Goal: Book appointment/travel/reservation

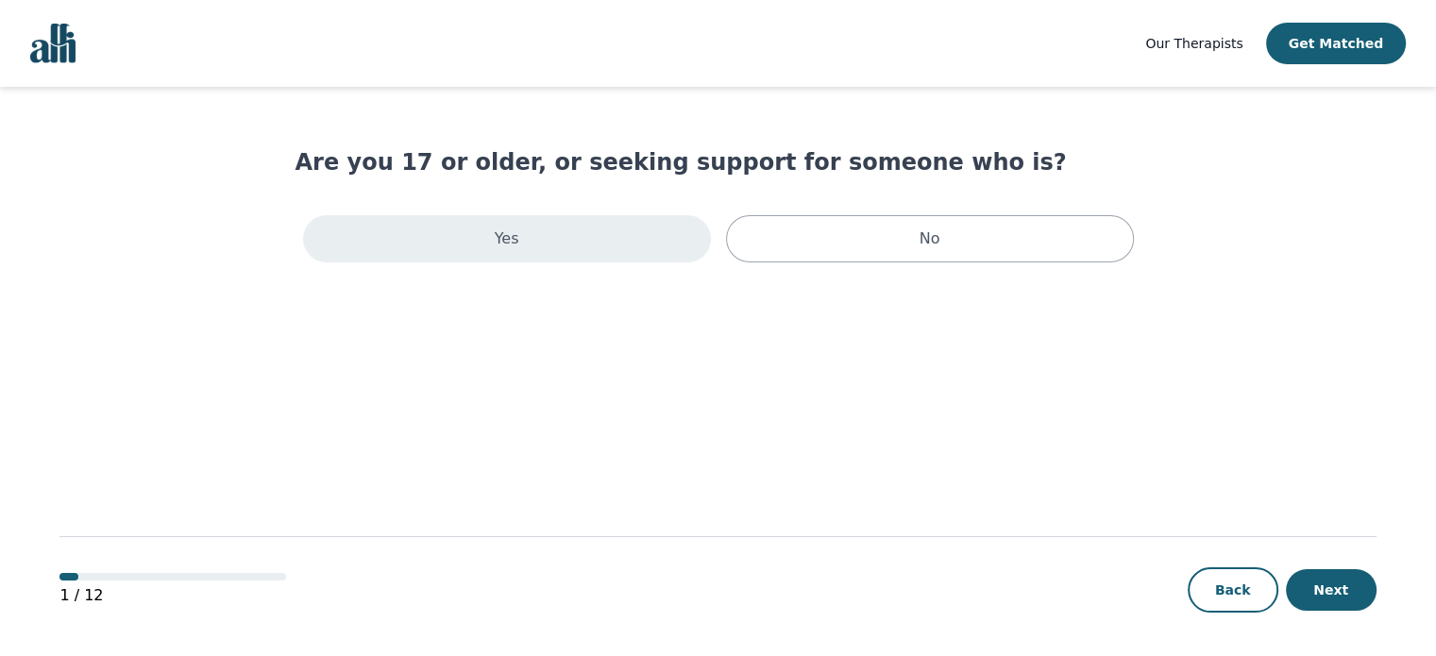
click at [546, 230] on div "Yes" at bounding box center [507, 238] width 408 height 47
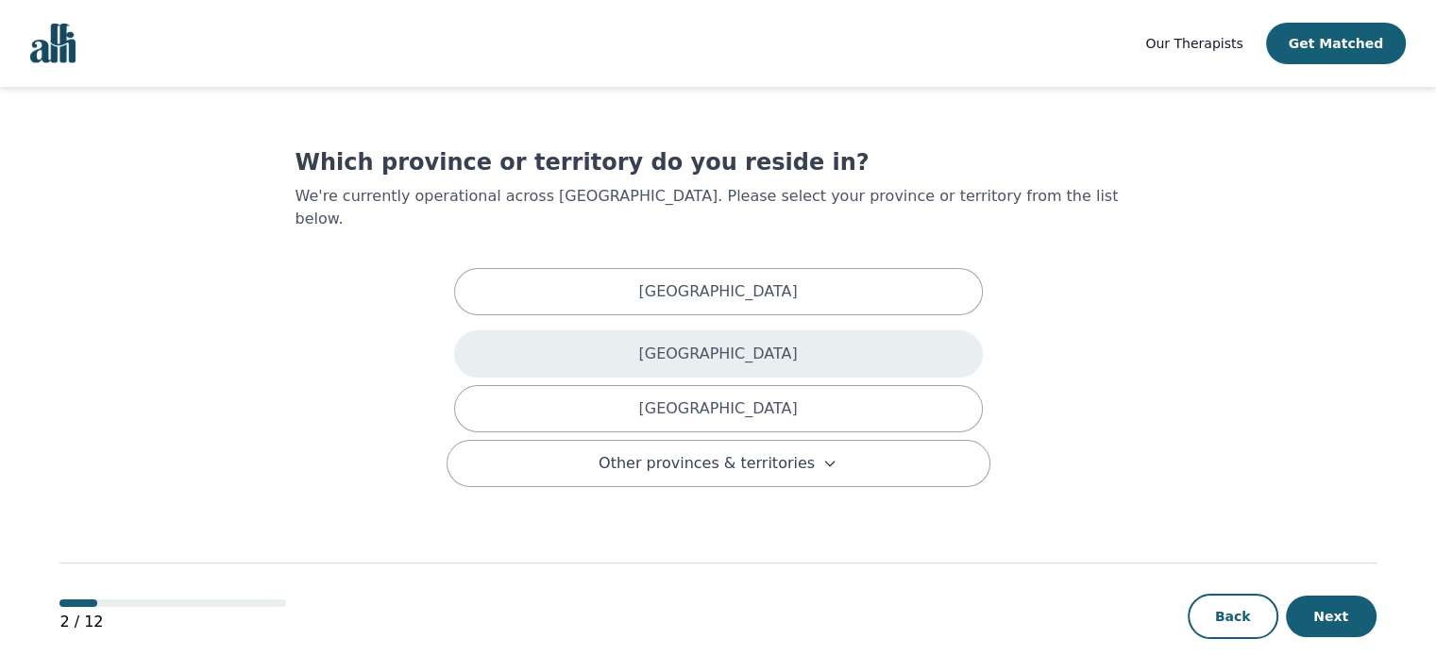
click at [688, 343] on p "[GEOGRAPHIC_DATA]" at bounding box center [717, 354] width 159 height 23
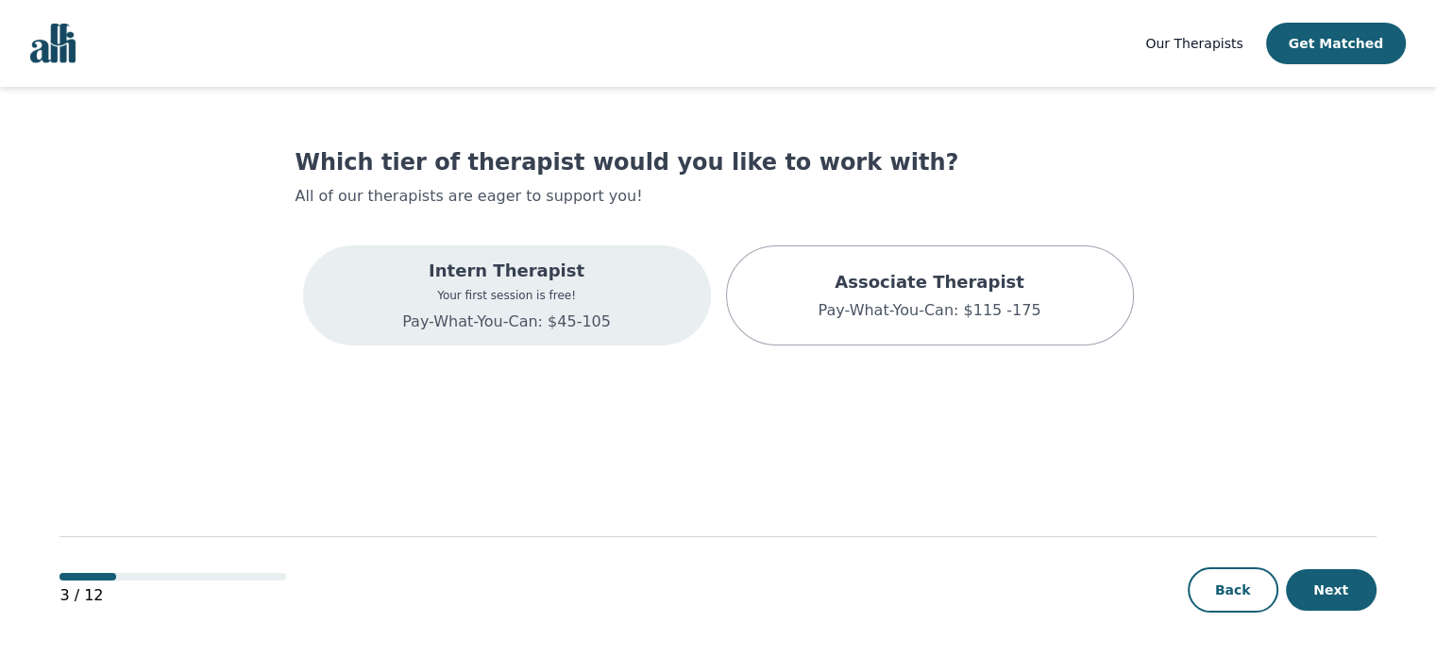
click at [554, 309] on div "Intern Therapist Your first session is free! Pay-What-You-Can: $45-105" at bounding box center [506, 296] width 209 height 76
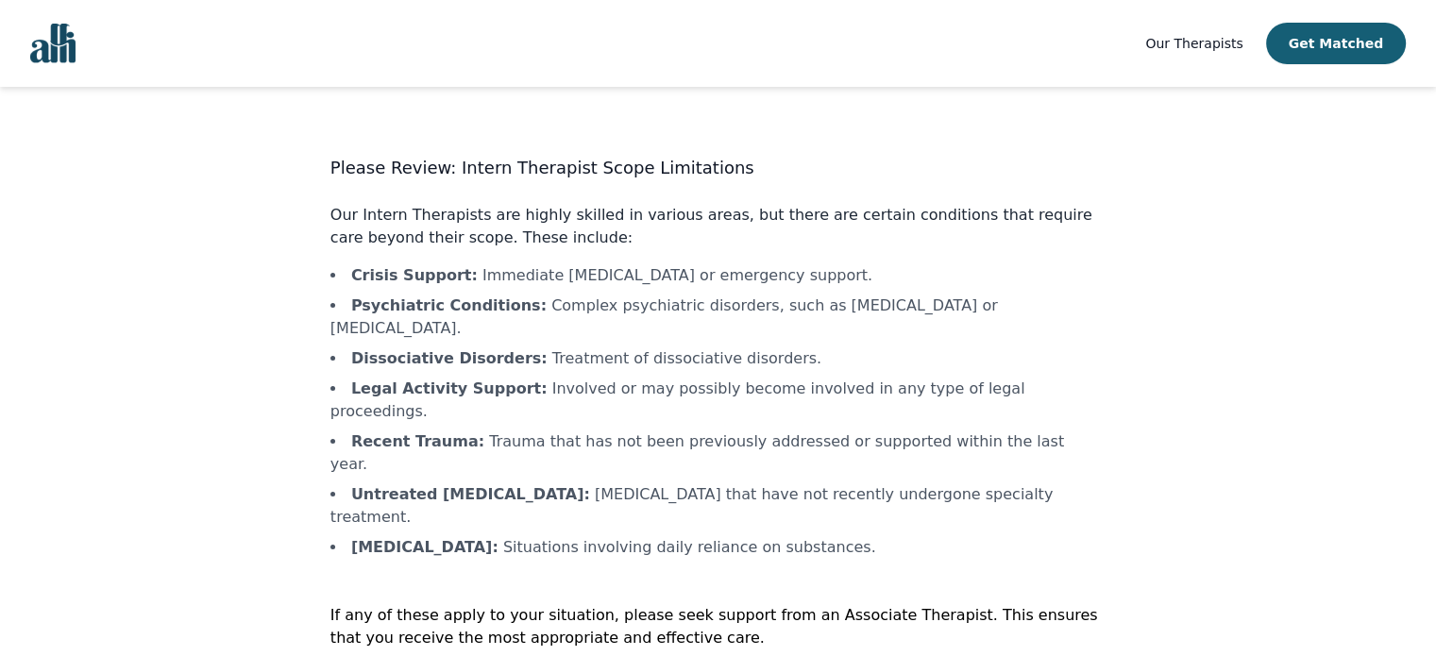
click at [615, 316] on li "Psychiatric Conditions : Complex psychiatric disorders, such as [MEDICAL_DATA] …" at bounding box center [717, 317] width 775 height 45
click at [495, 275] on li "Crisis Support : Immediate [MEDICAL_DATA] or emergency support." at bounding box center [717, 273] width 775 height 23
click at [454, 301] on b "Psychiatric Conditions :" at bounding box center [448, 304] width 195 height 18
click at [461, 347] on b "Dissociative Disorders :" at bounding box center [449, 356] width 196 height 18
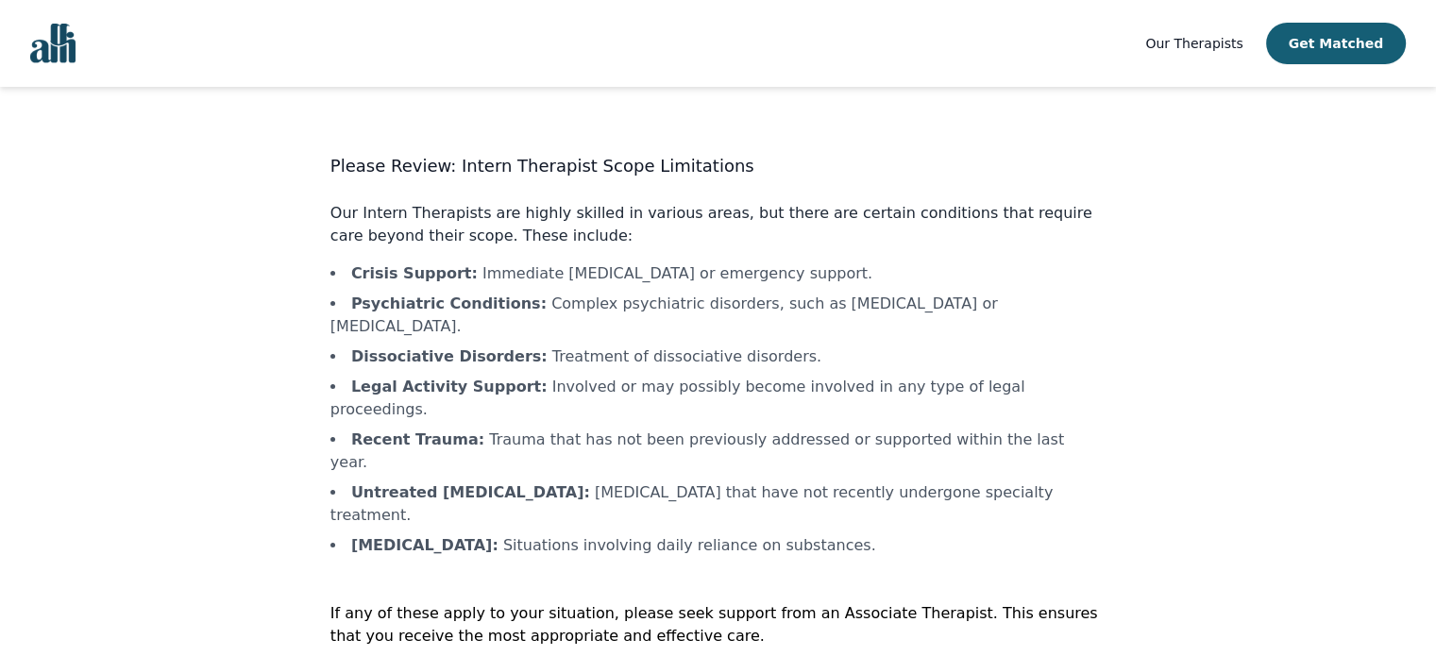
click at [449, 378] on b "Legal Activity Support :" at bounding box center [449, 387] width 196 height 18
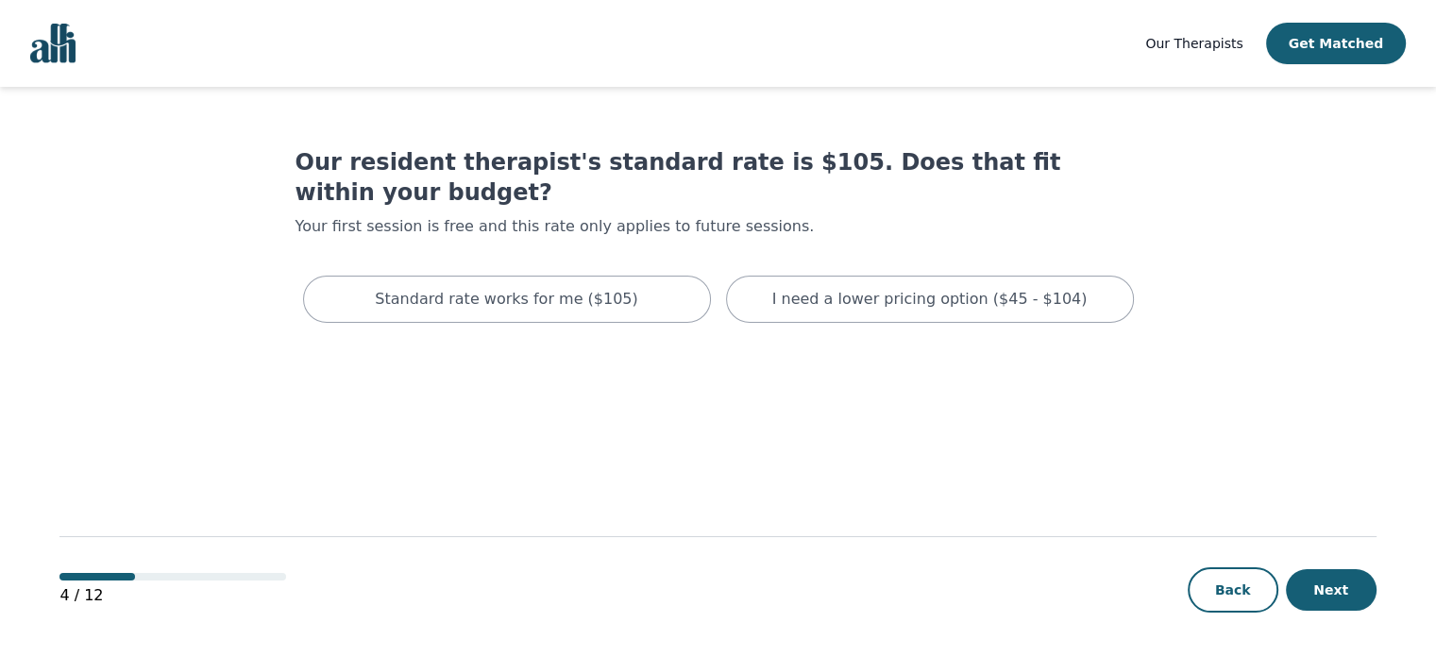
click at [716, 456] on main "Our resident therapist's standard rate is $105. Does that fit within your budge…" at bounding box center [717, 372] width 1316 height 571
click at [922, 288] on p "I need a lower pricing option ($45 - $104)" at bounding box center [929, 299] width 315 height 23
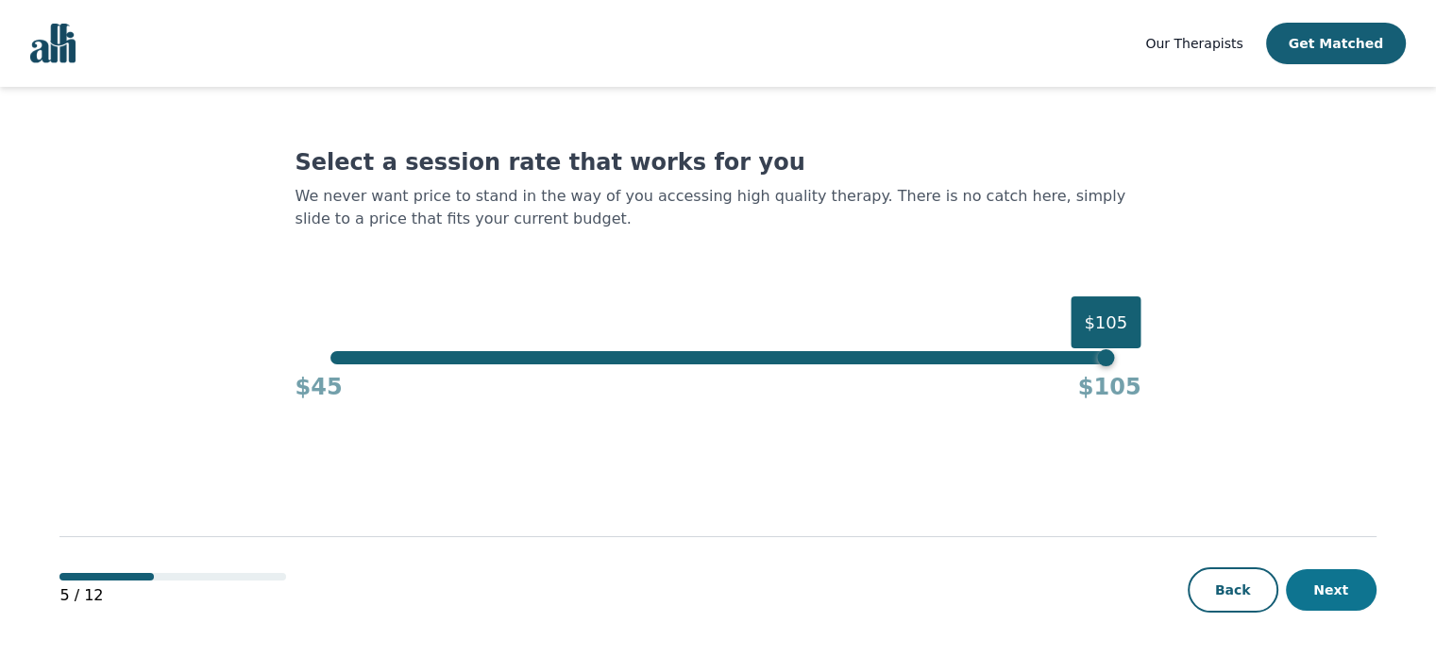
click at [1319, 589] on button "Next" at bounding box center [1331, 590] width 91 height 42
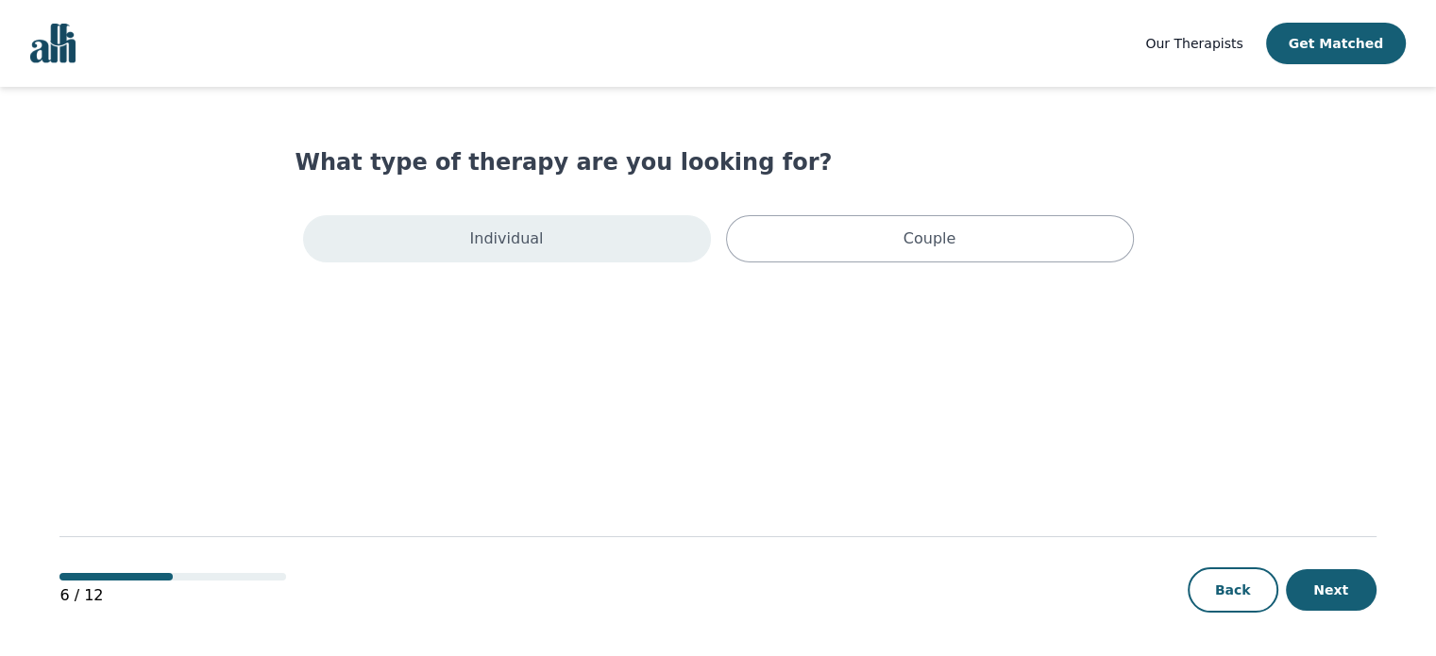
click at [536, 229] on div "Individual" at bounding box center [507, 238] width 408 height 47
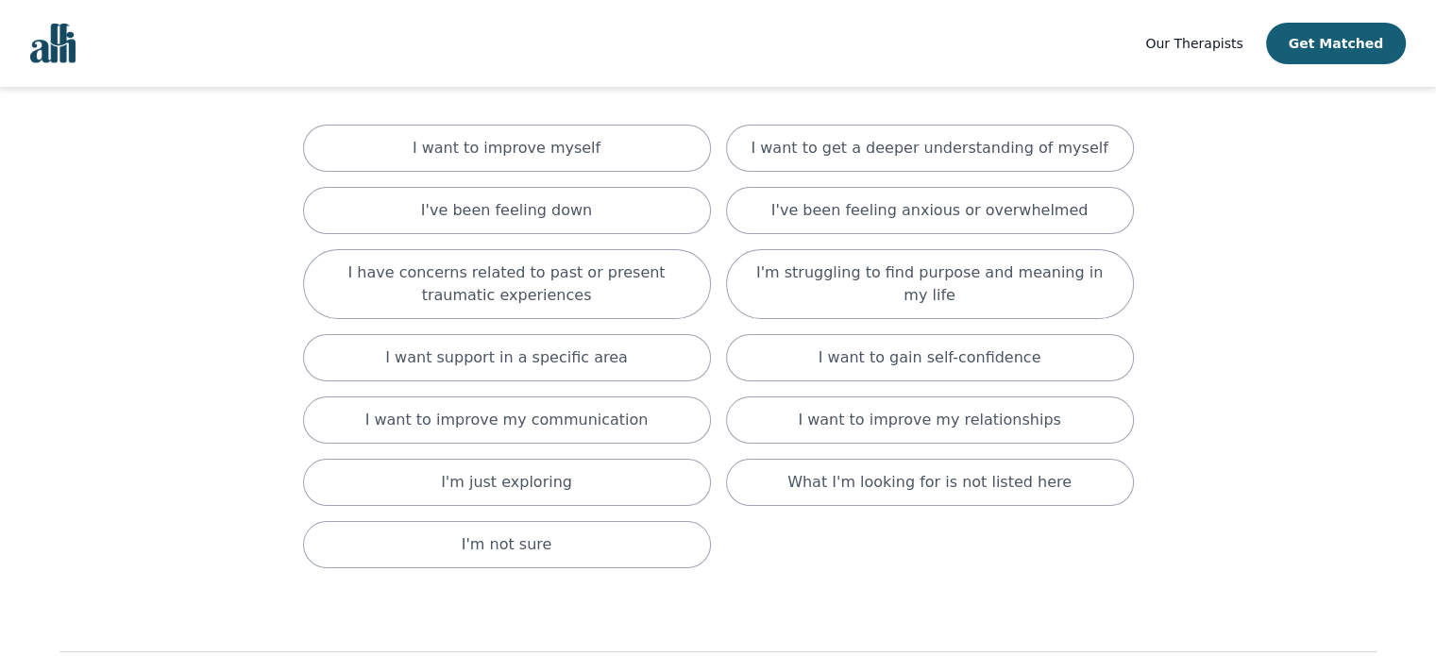
scroll to position [127, 0]
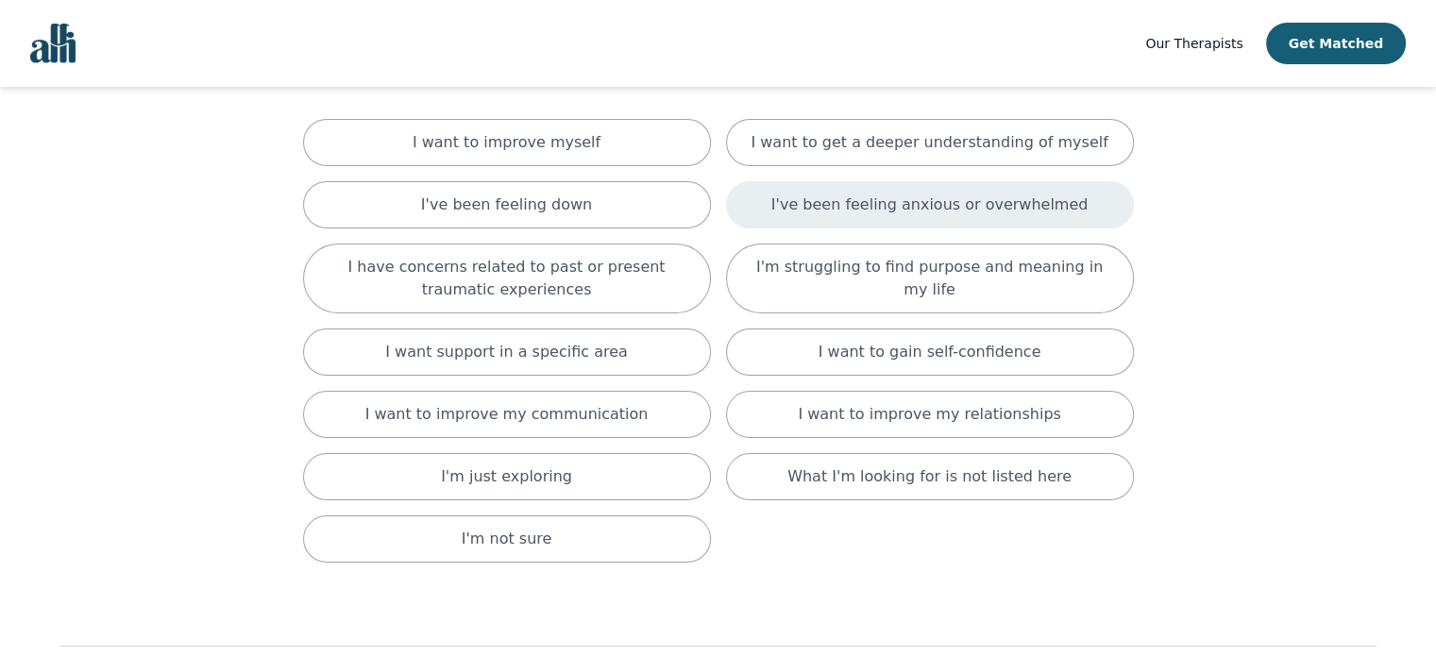
click at [925, 202] on p "I've been feeling anxious or overwhelmed" at bounding box center [929, 205] width 317 height 23
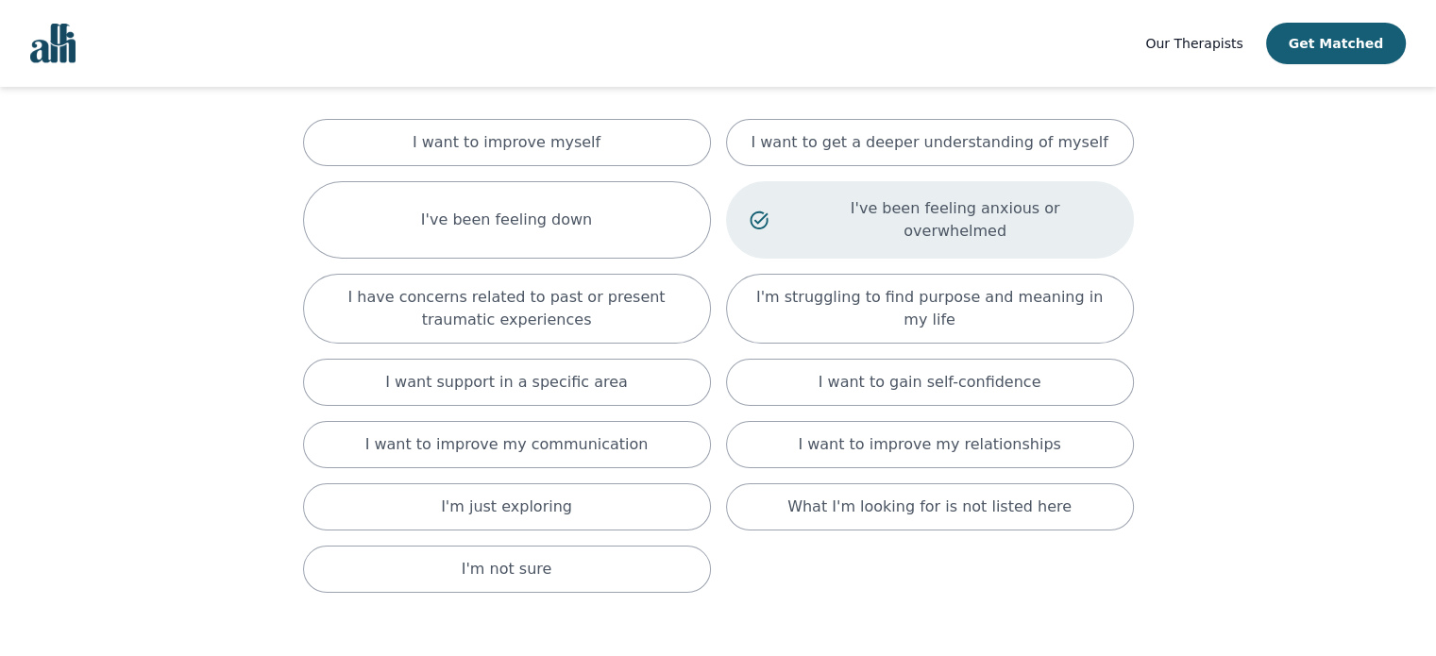
scroll to position [242, 0]
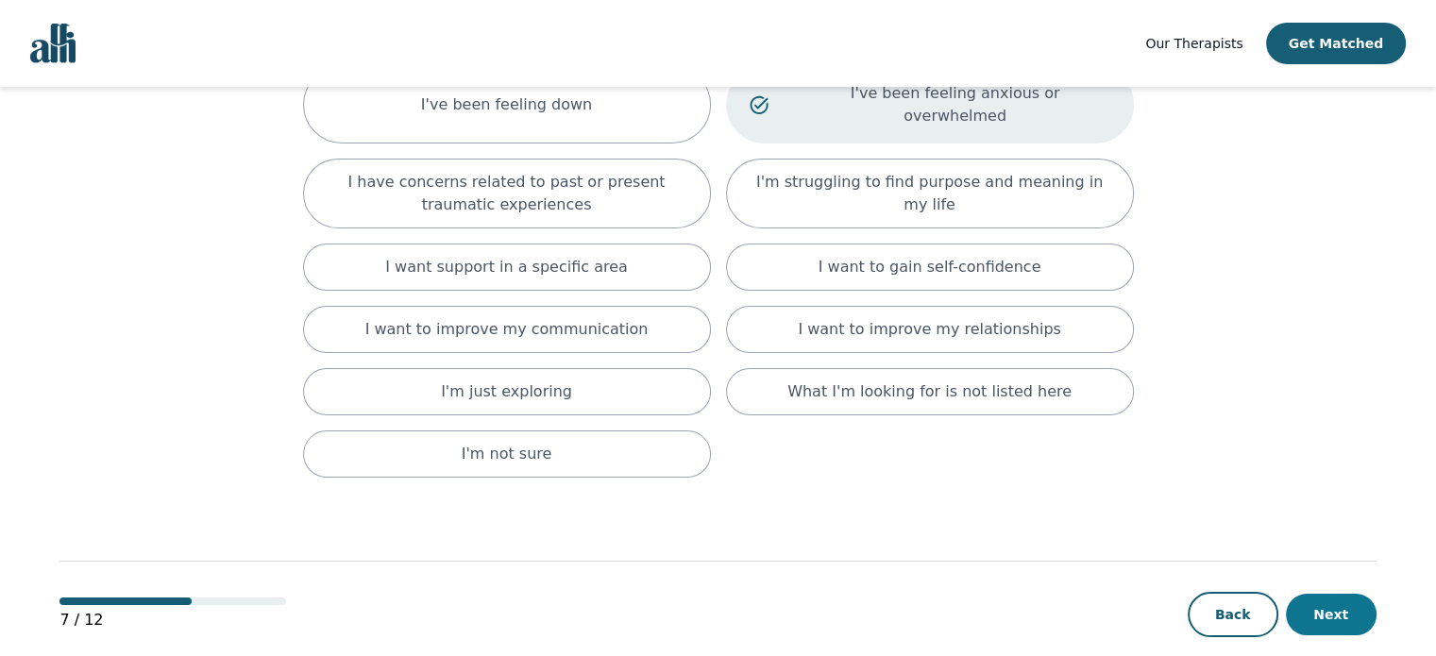
click at [1343, 594] on button "Next" at bounding box center [1331, 615] width 91 height 42
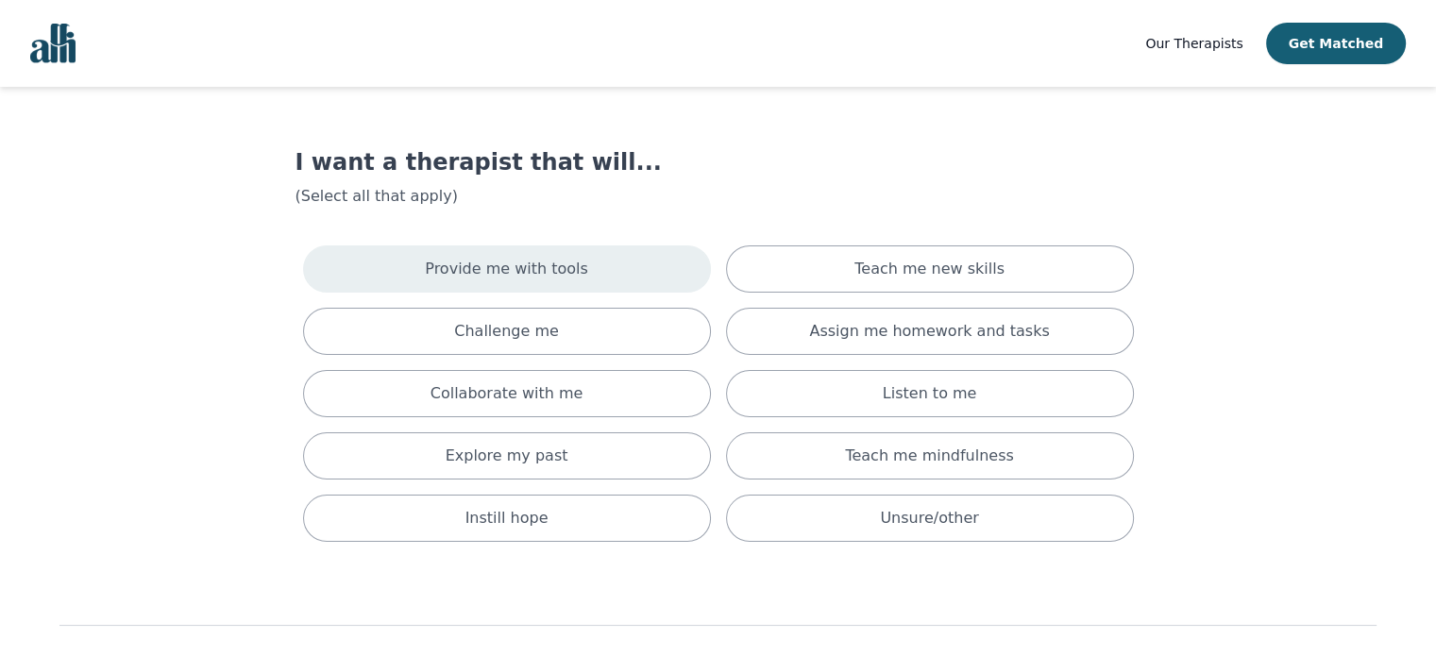
click at [555, 270] on p "Provide me with tools" at bounding box center [506, 269] width 163 height 23
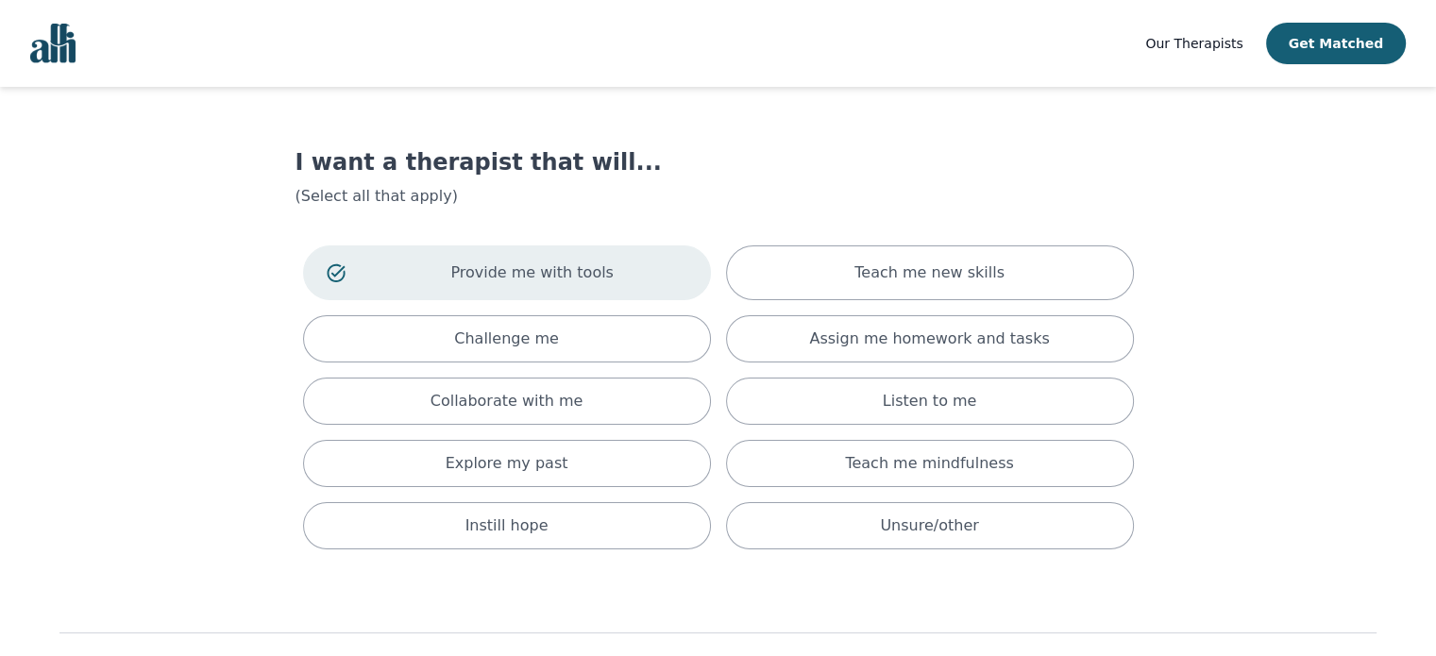
scroll to position [94, 0]
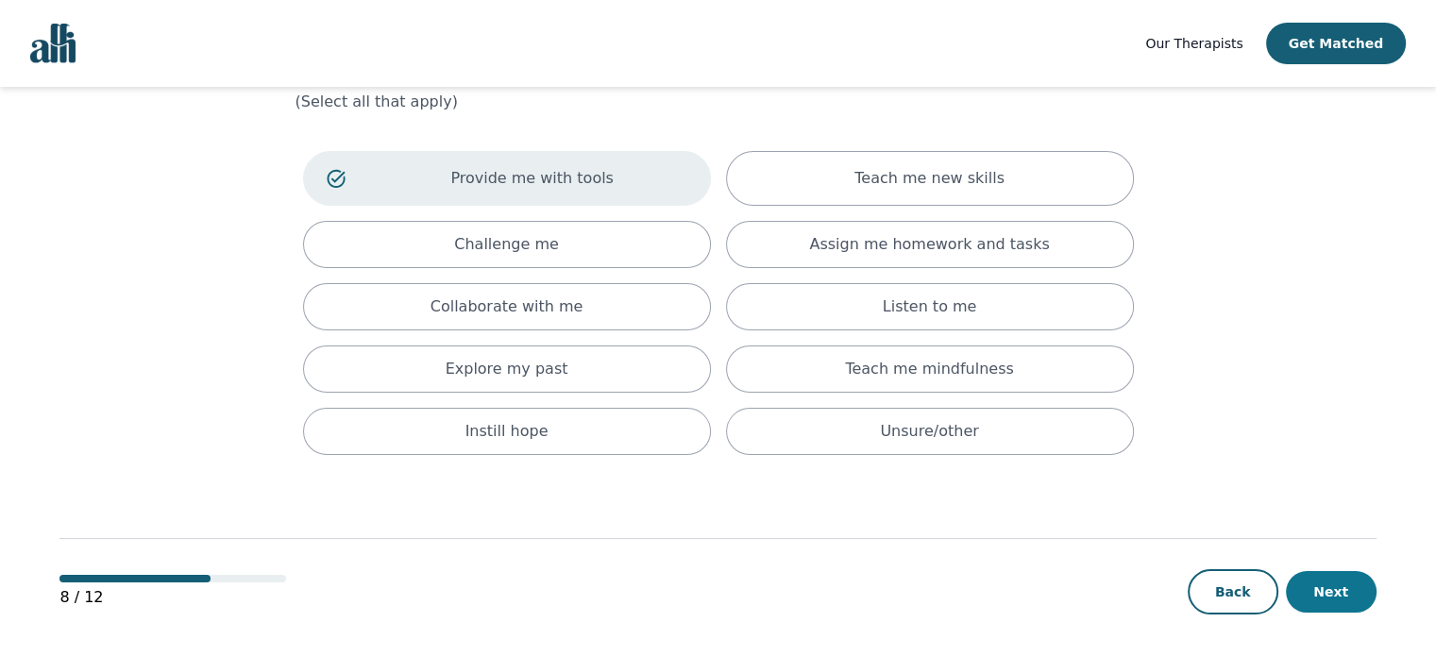
click at [1329, 576] on button "Next" at bounding box center [1331, 592] width 91 height 42
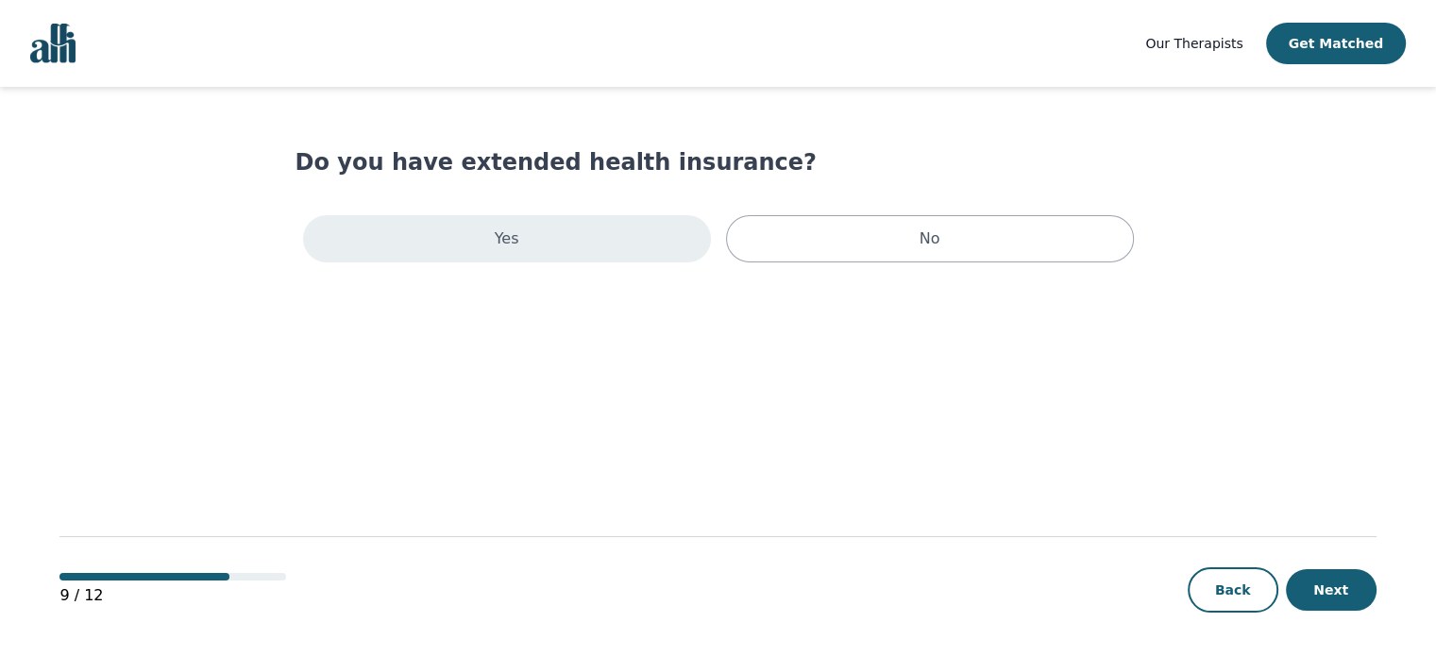
click at [614, 240] on div "Yes" at bounding box center [507, 238] width 408 height 47
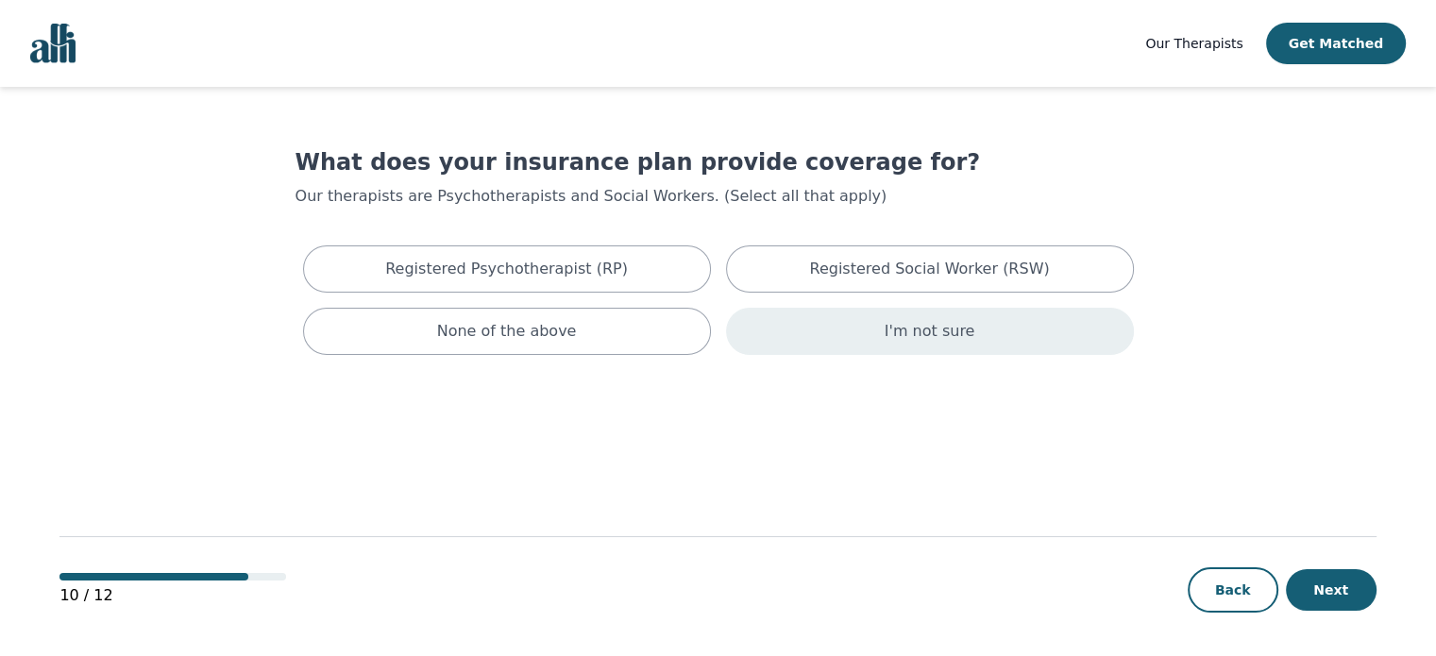
click at [921, 325] on p "I'm not sure" at bounding box center [930, 331] width 91 height 23
click at [1316, 585] on button "Next" at bounding box center [1331, 590] width 91 height 42
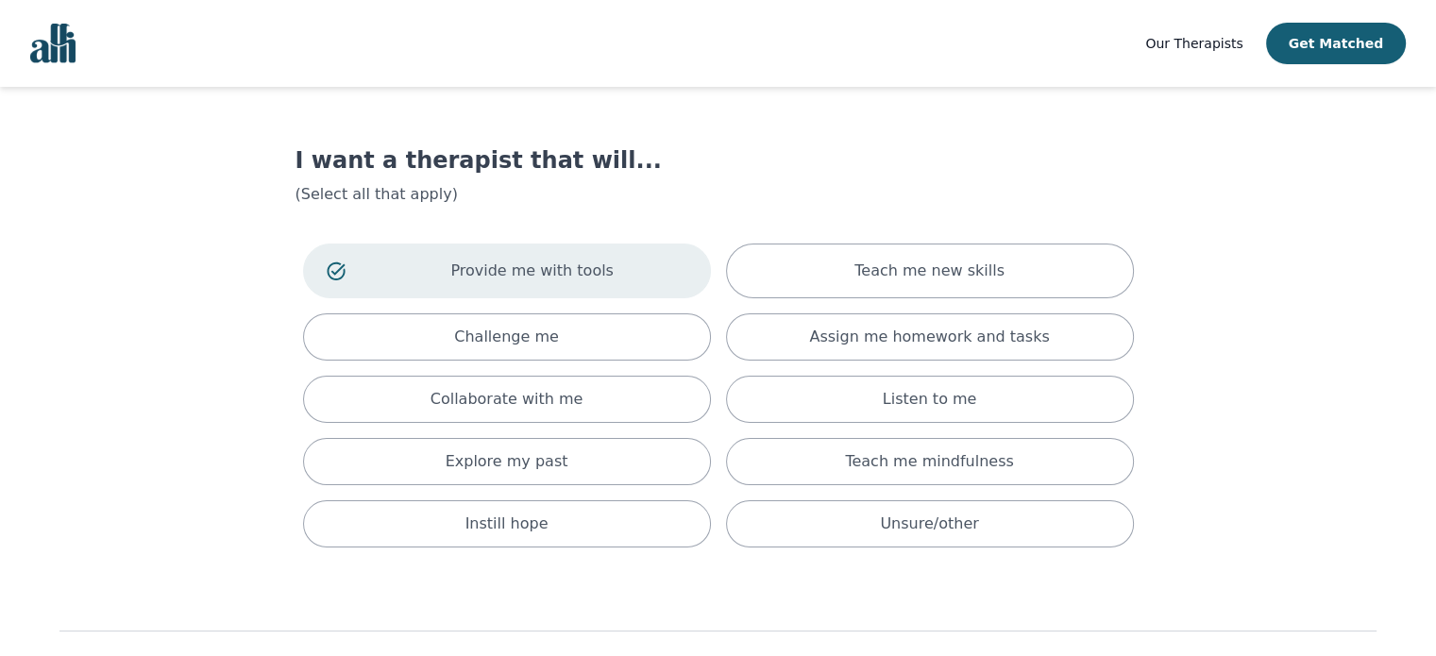
scroll to position [94, 0]
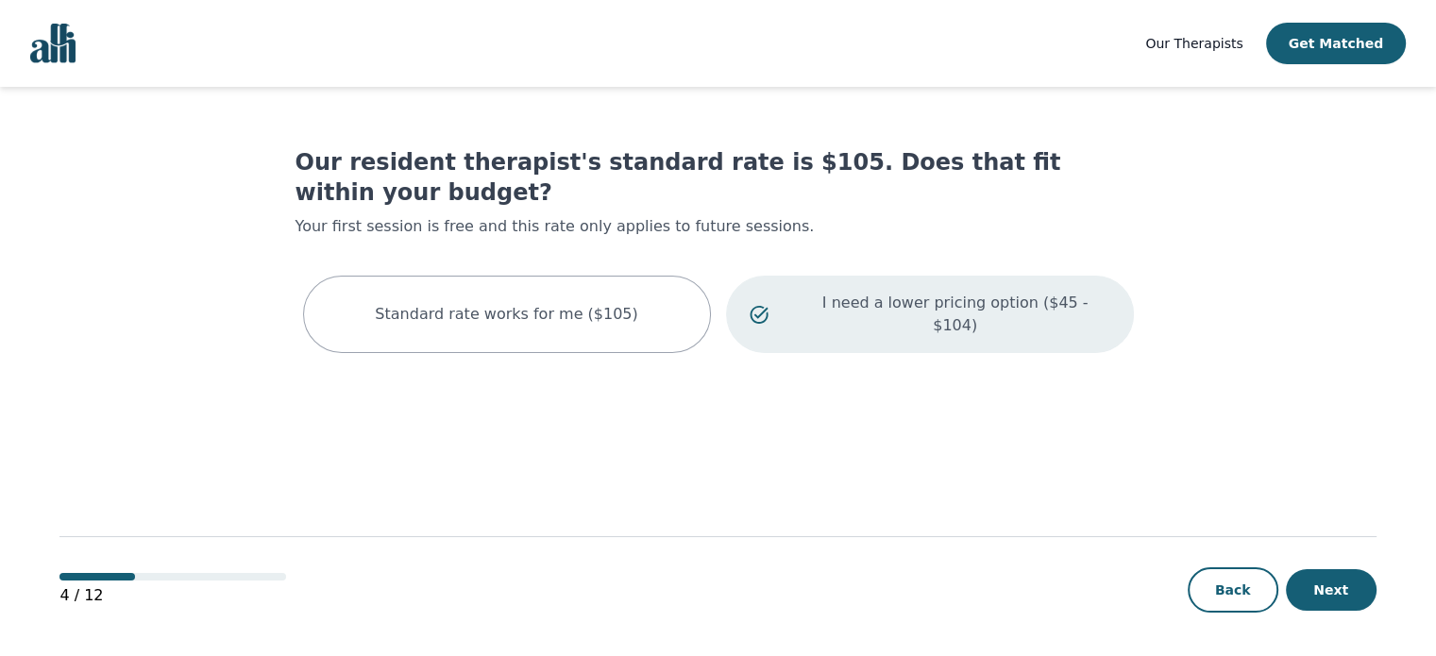
scroll to position [2, 0]
